Goal: Information Seeking & Learning: Learn about a topic

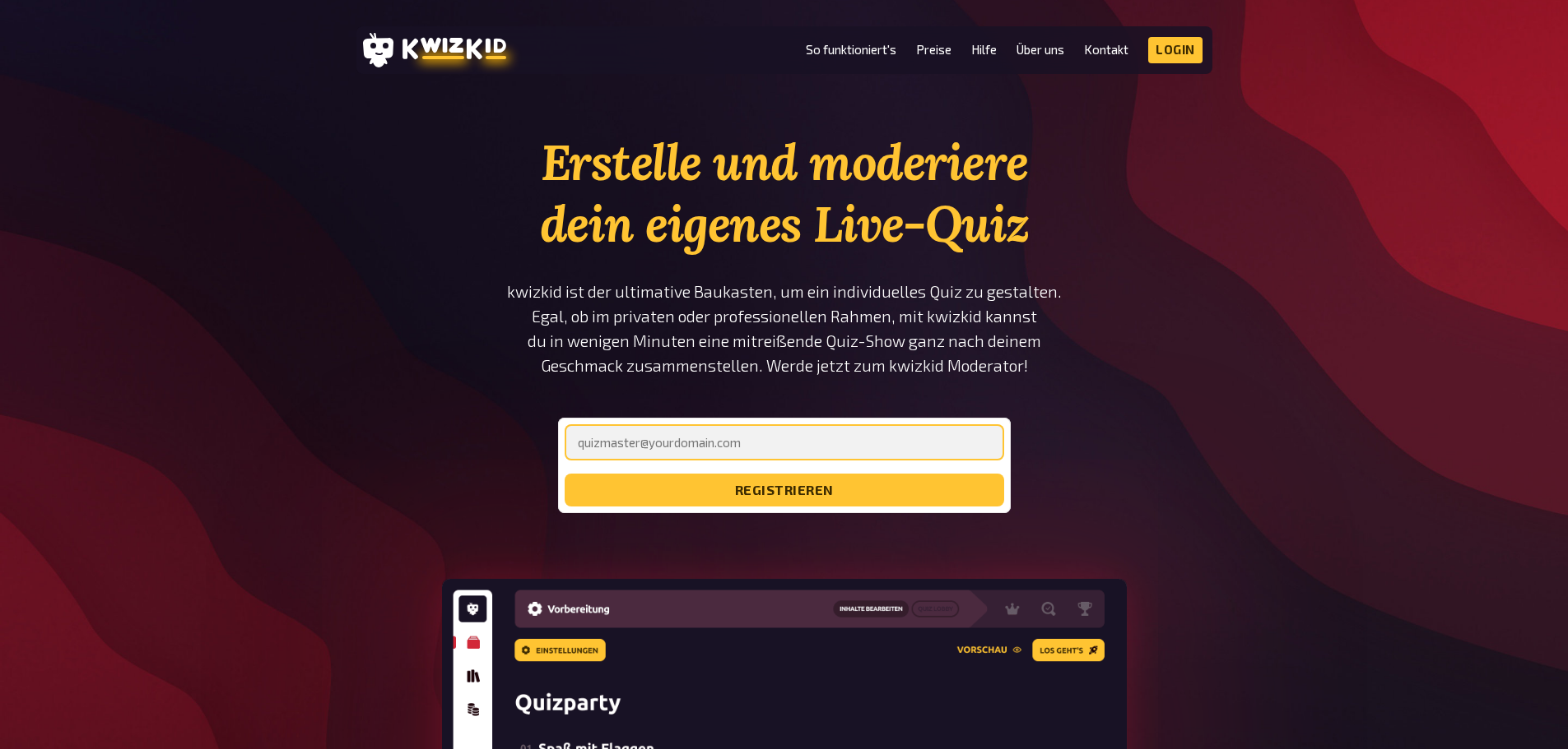
click at [712, 443] on input "email" at bounding box center [784, 442] width 440 height 36
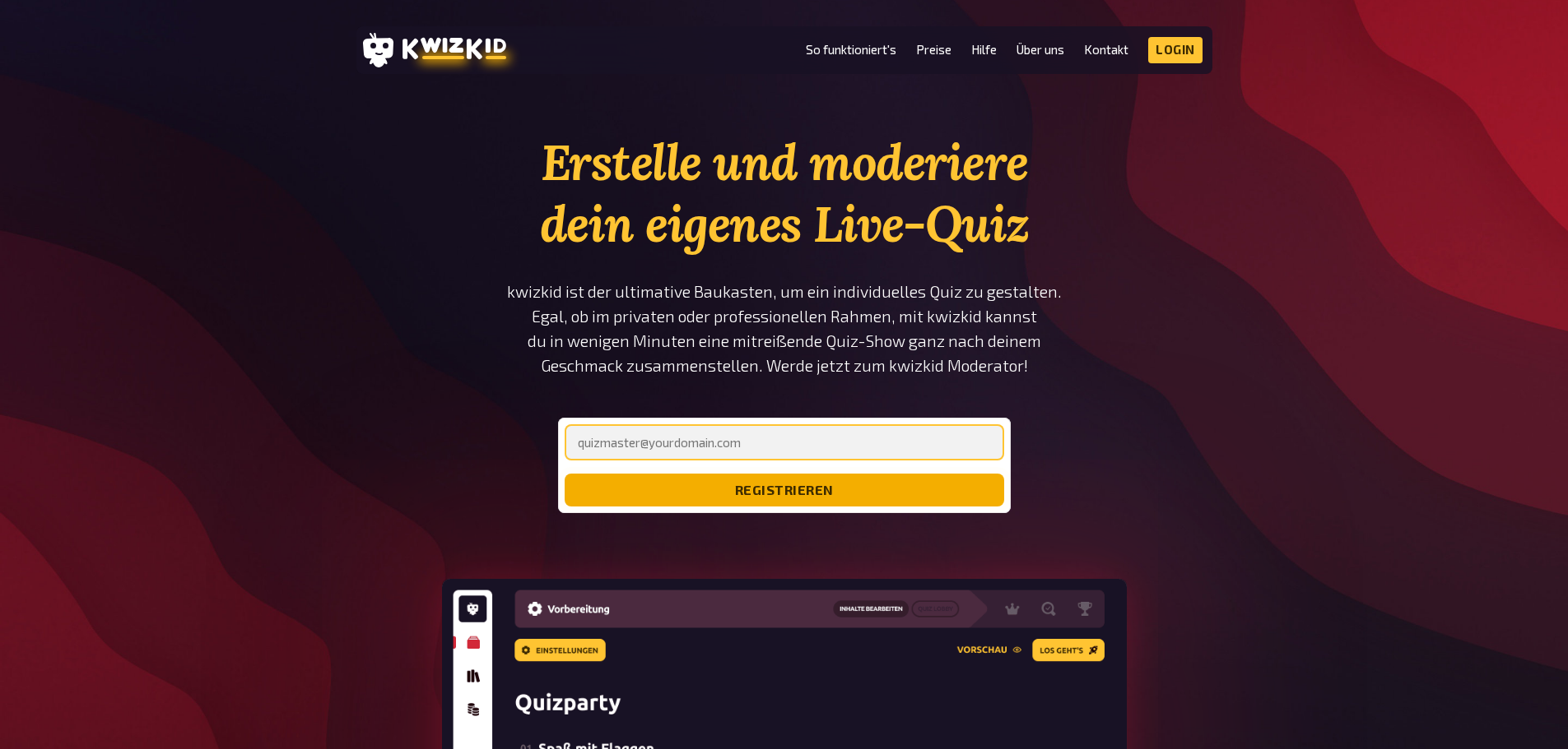
type input "[EMAIL_ADDRESS][DOMAIN_NAME]"
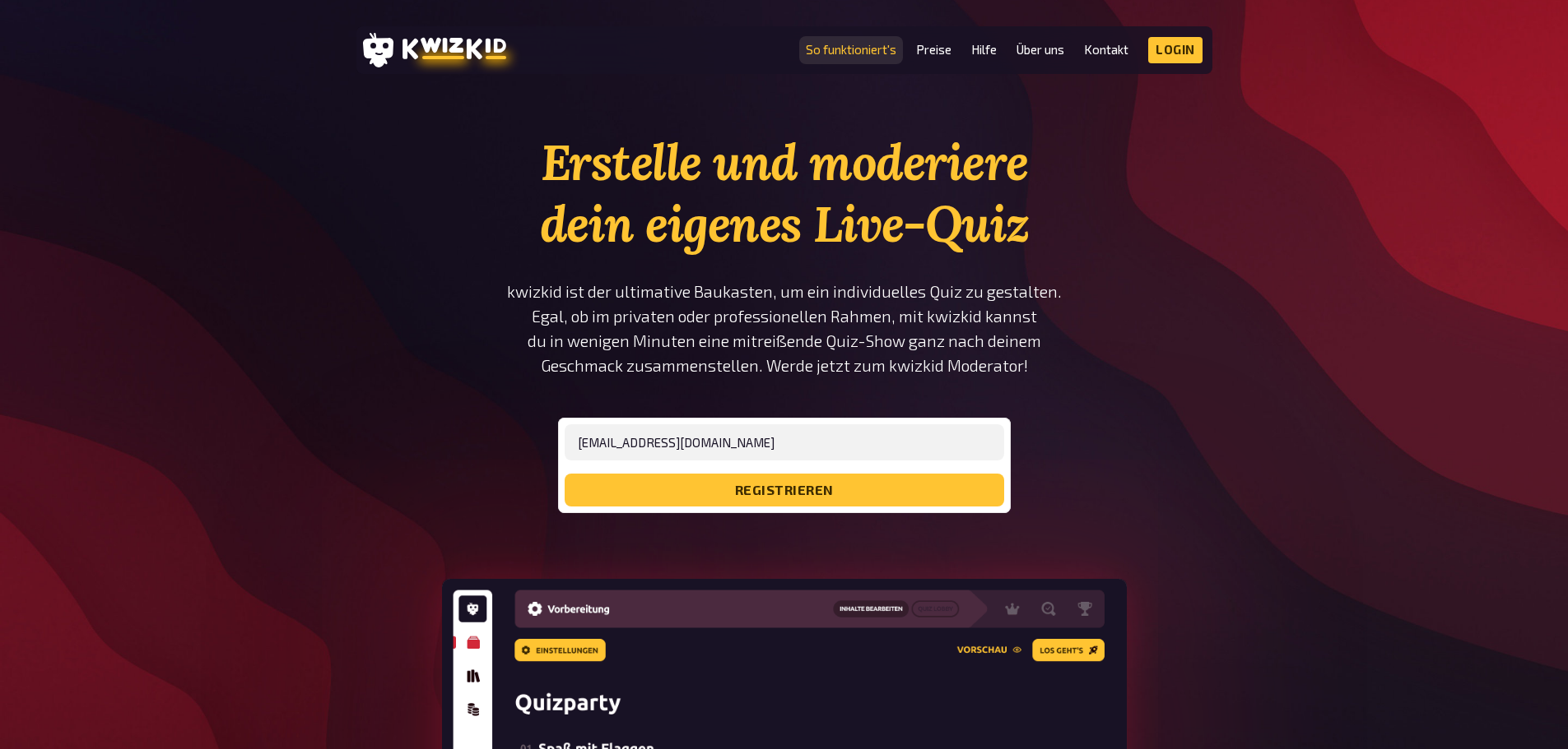
click at [861, 50] on link "So funktioniert's" at bounding box center [851, 50] width 91 height 14
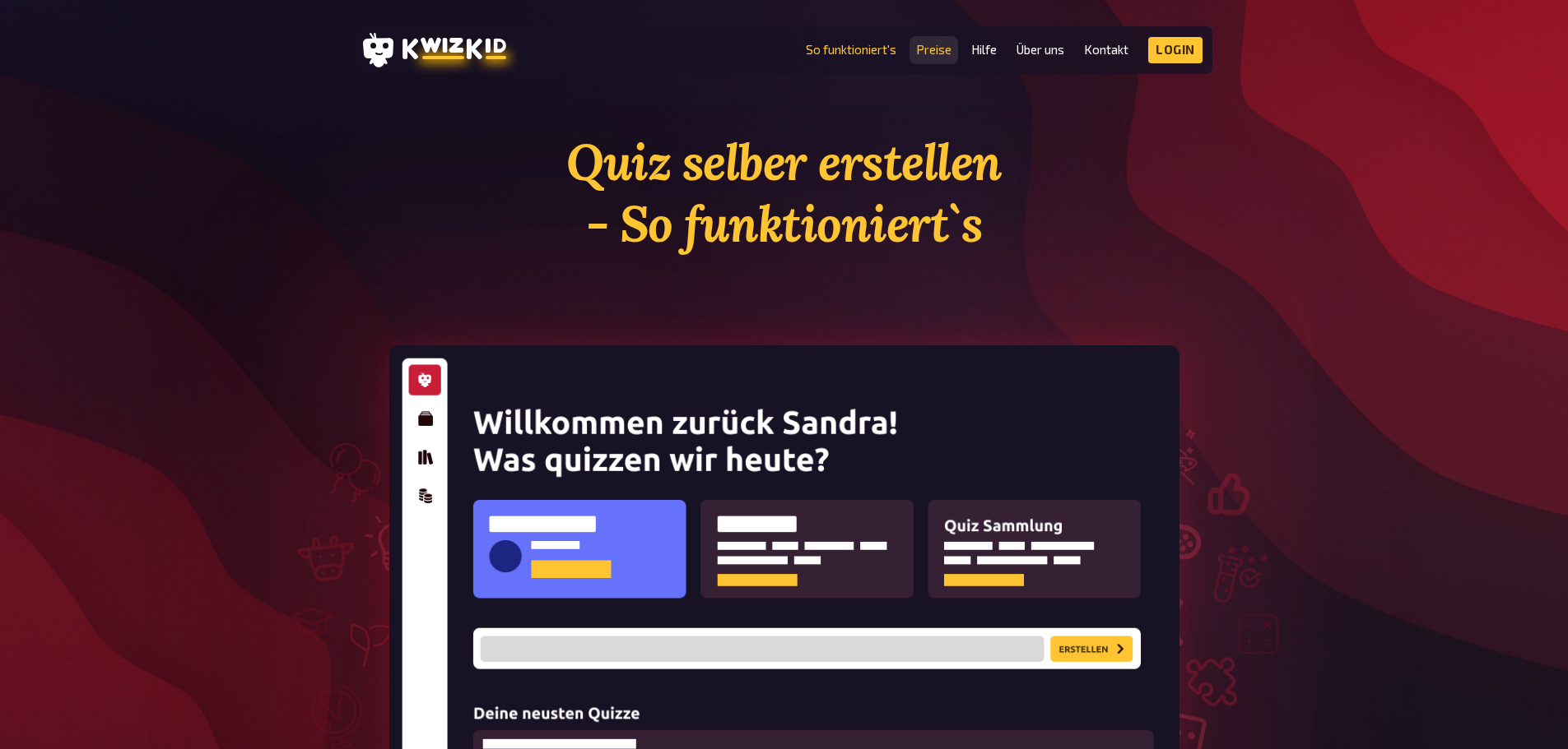
click at [941, 51] on link "Preise" at bounding box center [934, 50] width 35 height 14
